Goal: Obtain resource: Obtain resource

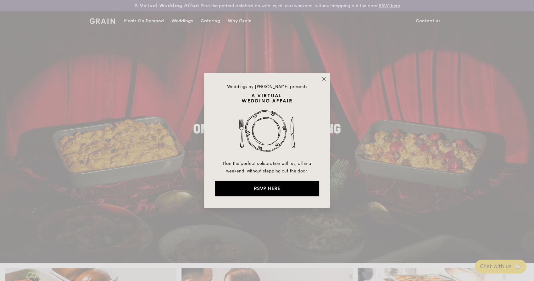
click at [322, 79] on icon at bounding box center [324, 79] width 6 height 6
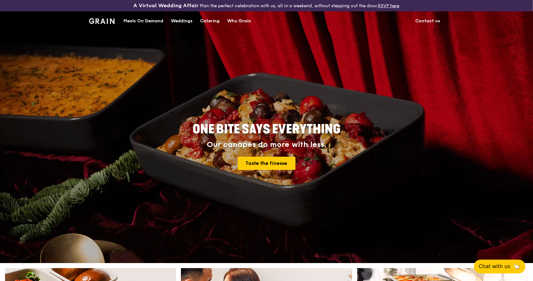
click at [200, 20] on div "Catering" at bounding box center [209, 21] width 19 height 19
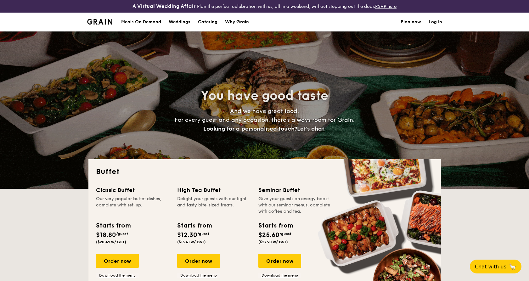
select select
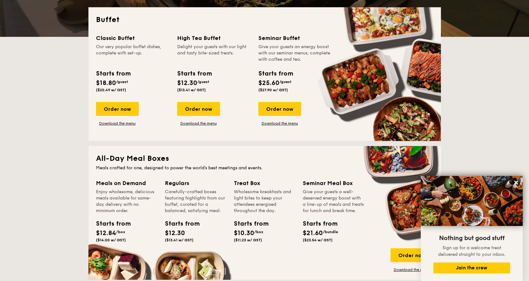
scroll to position [140, 0]
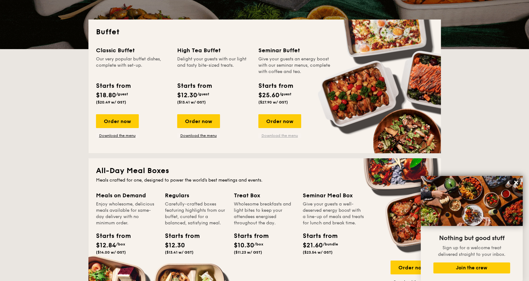
click at [271, 136] on link "Download the menu" at bounding box center [279, 135] width 43 height 5
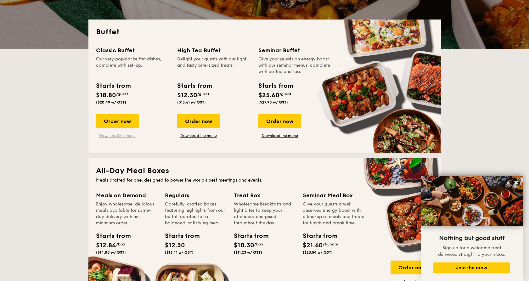
click at [124, 138] on link "Download the menu" at bounding box center [117, 135] width 43 height 5
